Goal: Find specific page/section: Find specific page/section

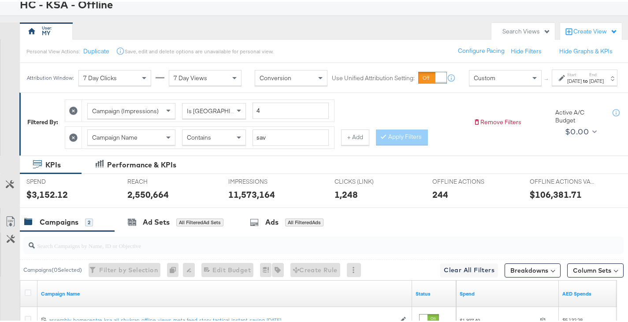
scroll to position [60, 0]
click at [288, 142] on input "sav" at bounding box center [291, 136] width 76 height 16
type input "geo"
